Goal: Find contact information: Find contact information

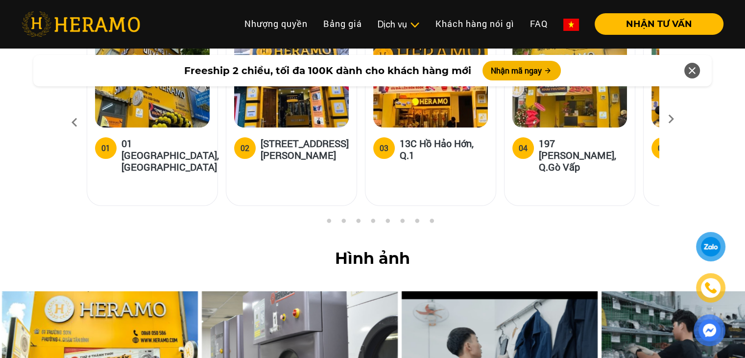
scroll to position [3724, 0]
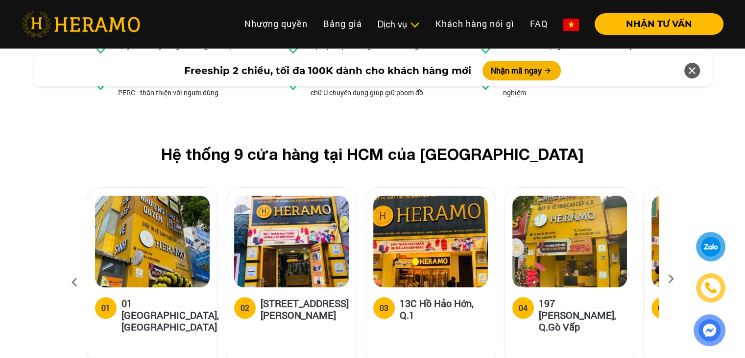
click at [672, 279] on icon at bounding box center [671, 282] width 18 height 6
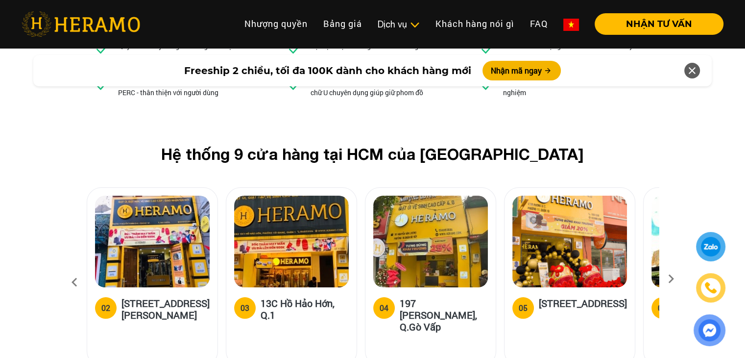
click at [672, 279] on icon at bounding box center [671, 282] width 18 height 6
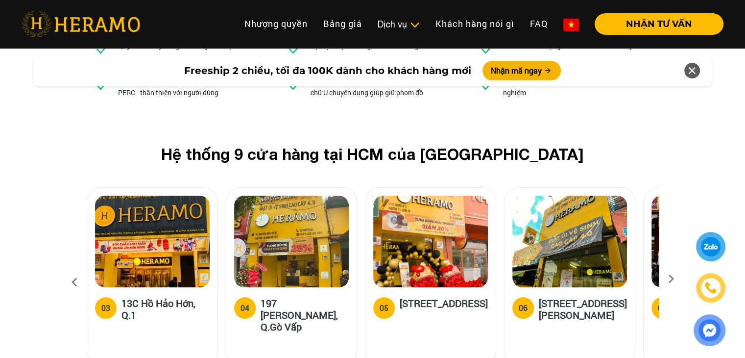
click at [672, 279] on icon at bounding box center [671, 282] width 18 height 6
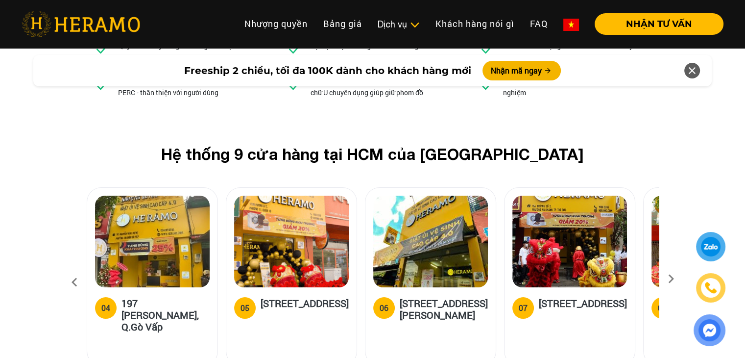
click at [671, 279] on icon at bounding box center [671, 282] width 18 height 6
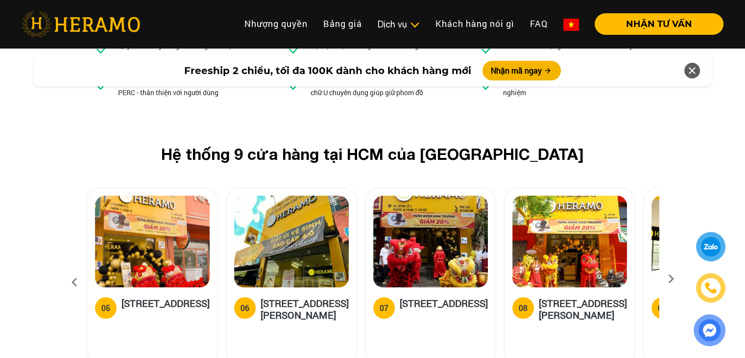
click at [671, 279] on icon at bounding box center [671, 282] width 18 height 6
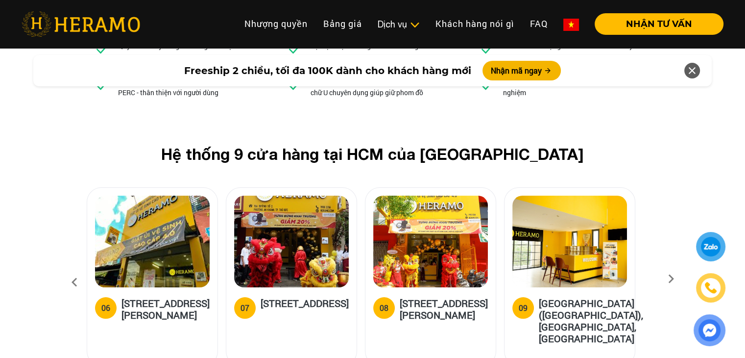
click at [671, 279] on icon at bounding box center [671, 282] width 18 height 6
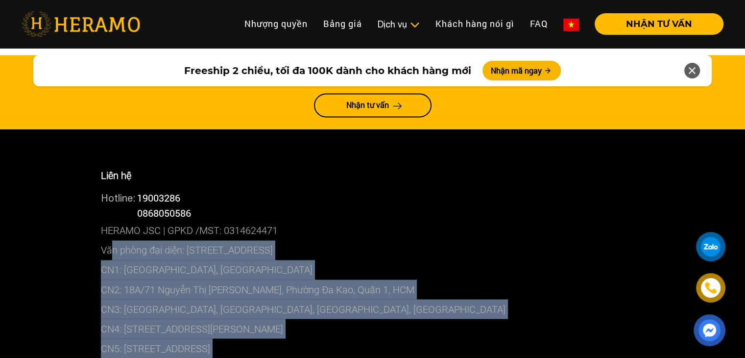
scroll to position [5292, 0]
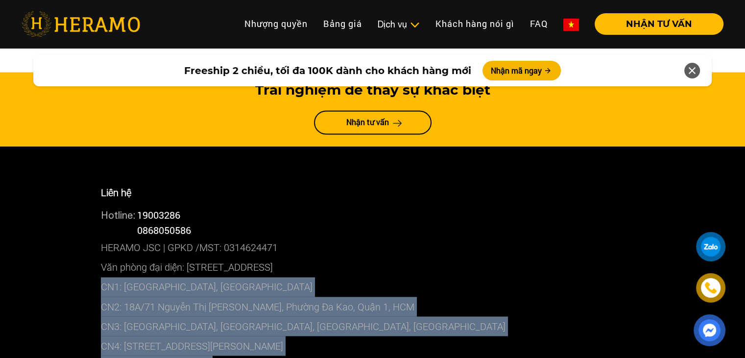
drag, startPoint x: 408, startPoint y: 251, endPoint x: 91, endPoint y: 184, distance: 324.2
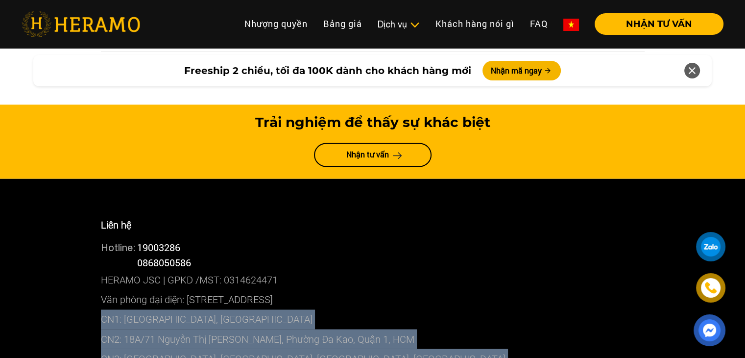
scroll to position [5243, 0]
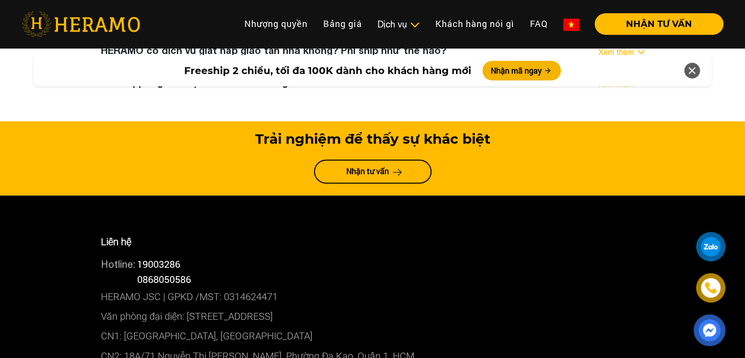
click at [416, 306] on p "Văn phòng đại diện: [STREET_ADDRESS]" at bounding box center [373, 316] width 544 height 20
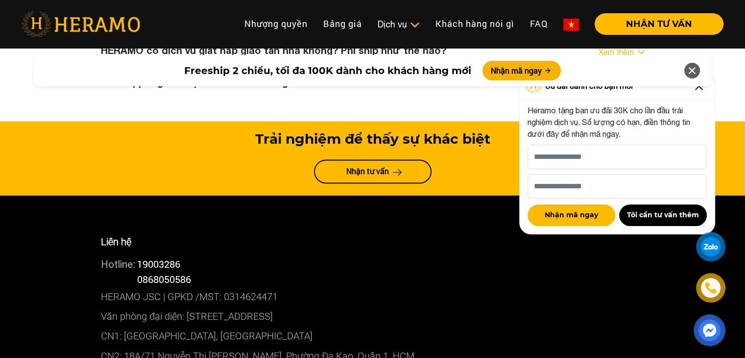
click at [75, 20] on img at bounding box center [81, 23] width 119 height 25
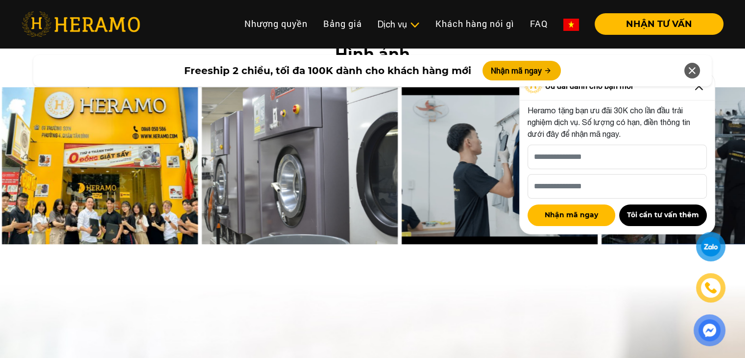
scroll to position [4018, 0]
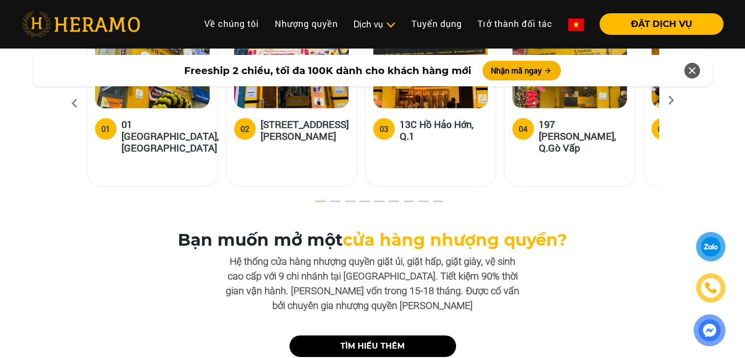
scroll to position [3136, 0]
